Goal: Information Seeking & Learning: Understand process/instructions

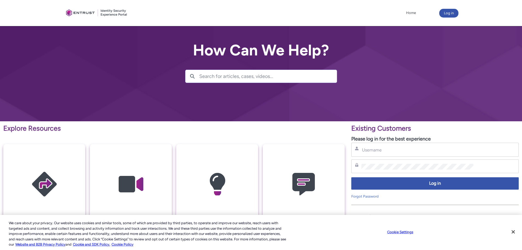
scroll to position [27, 0]
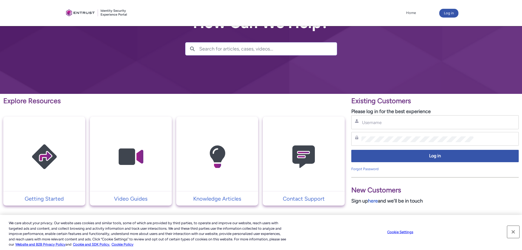
click at [514, 231] on button "Close" at bounding box center [514, 232] width 12 height 12
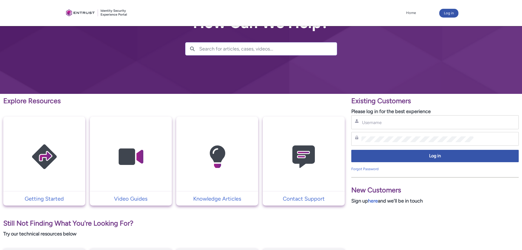
click at [310, 150] on img at bounding box center [304, 156] width 52 height 59
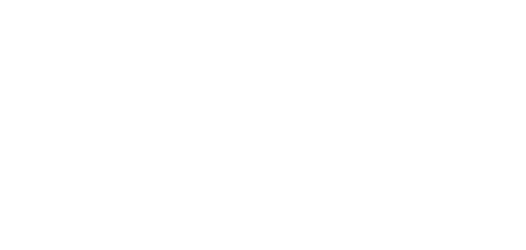
click at [297, 0] on html "Loading × Sorry to interrupt CSS Error Refresh" at bounding box center [263, 0] width 526 height 0
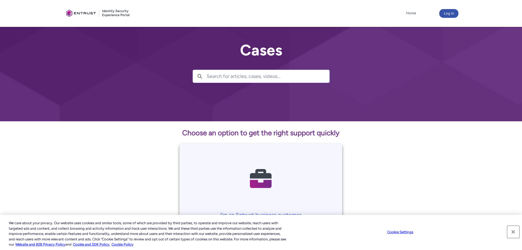
click at [515, 230] on button "Close" at bounding box center [514, 232] width 12 height 12
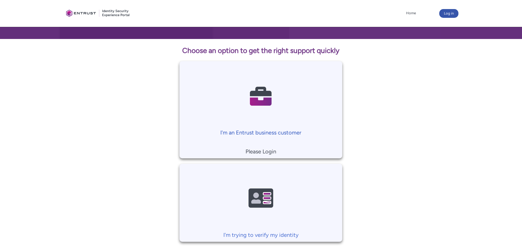
scroll to position [110, 0]
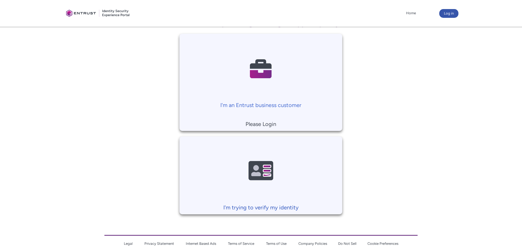
click at [283, 207] on p "I'm trying to verify my identity" at bounding box center [260, 207] width 157 height 8
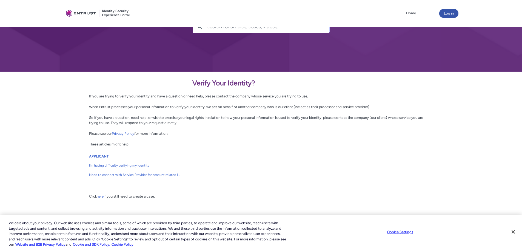
scroll to position [52, 0]
